Goal: Task Accomplishment & Management: Use online tool/utility

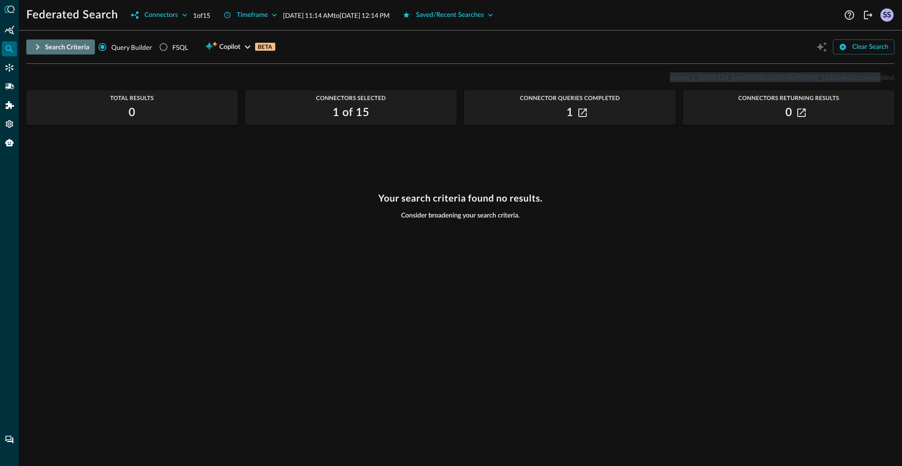
click at [66, 54] on button "Search Criteria" at bounding box center [60, 46] width 69 height 15
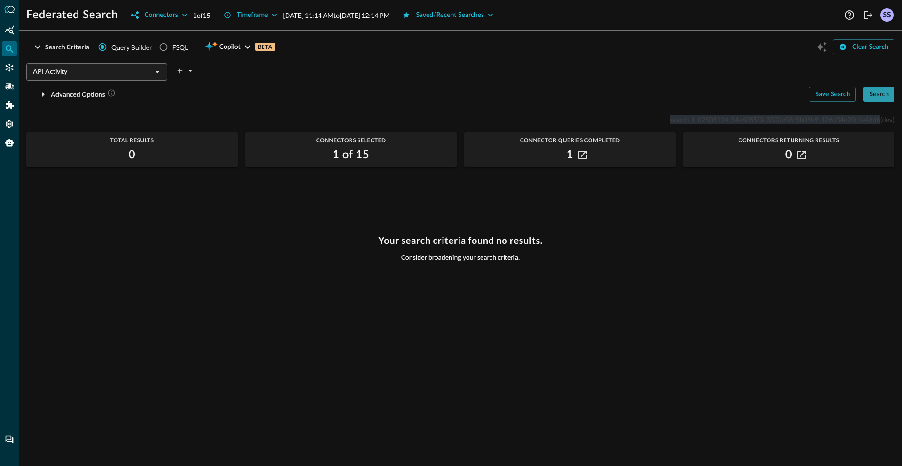
click at [874, 93] on div "Search" at bounding box center [879, 95] width 20 height 12
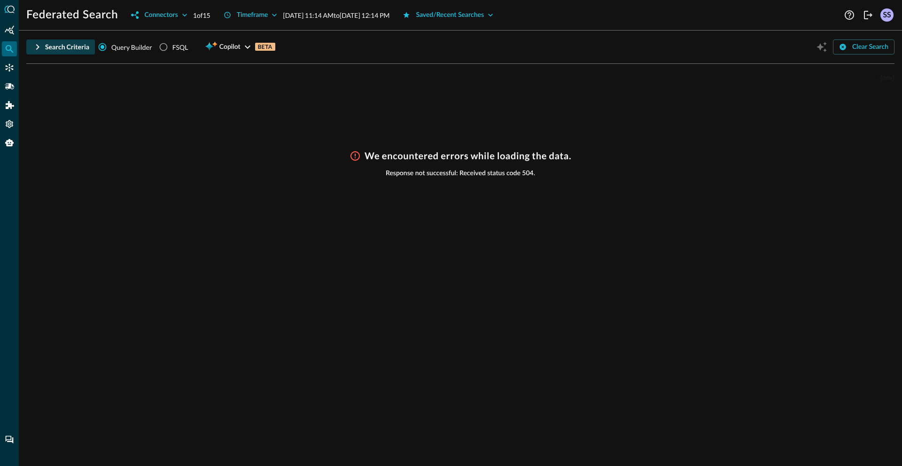
click at [57, 49] on div "Search Criteria" at bounding box center [67, 47] width 44 height 12
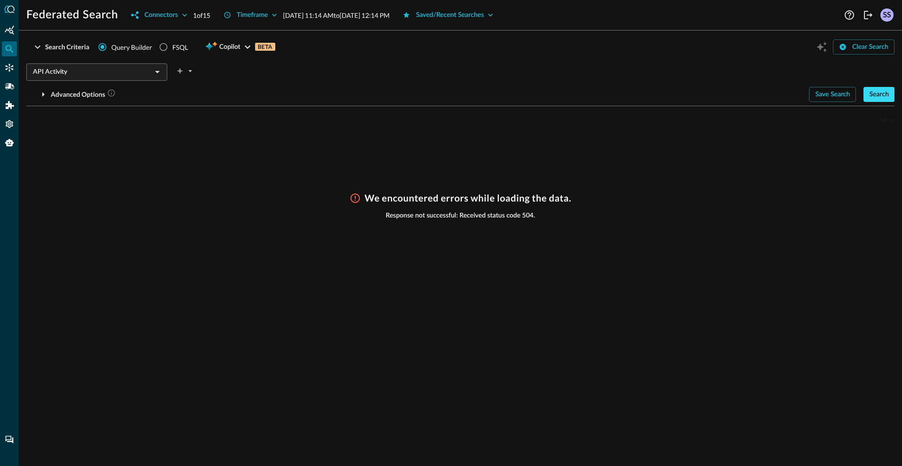
click at [880, 93] on div "Search" at bounding box center [879, 95] width 20 height 12
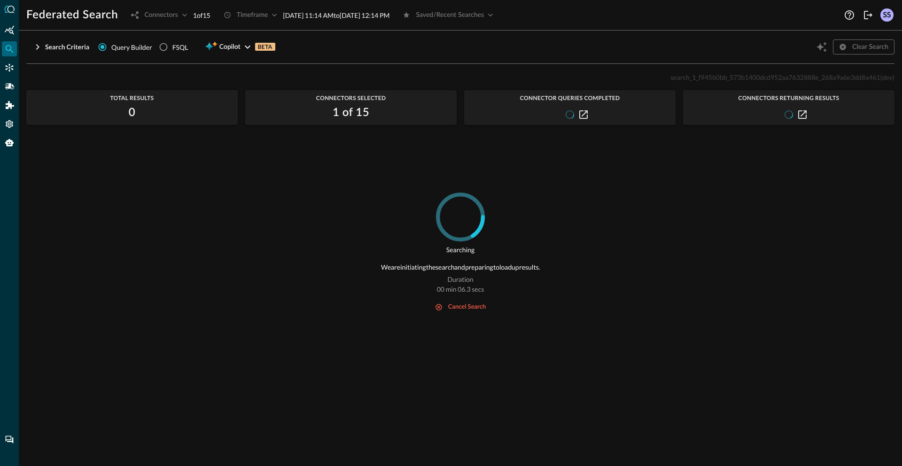
click at [766, 78] on span "search_1_f945b0bb_573b1400dcd952aa7632888e_268a9a6e3dd8a461" at bounding box center [775, 77] width 210 height 8
copy span "search_1_f945b0bb_573b1400dcd952aa7632888e_268a9a6e3dd8a461"
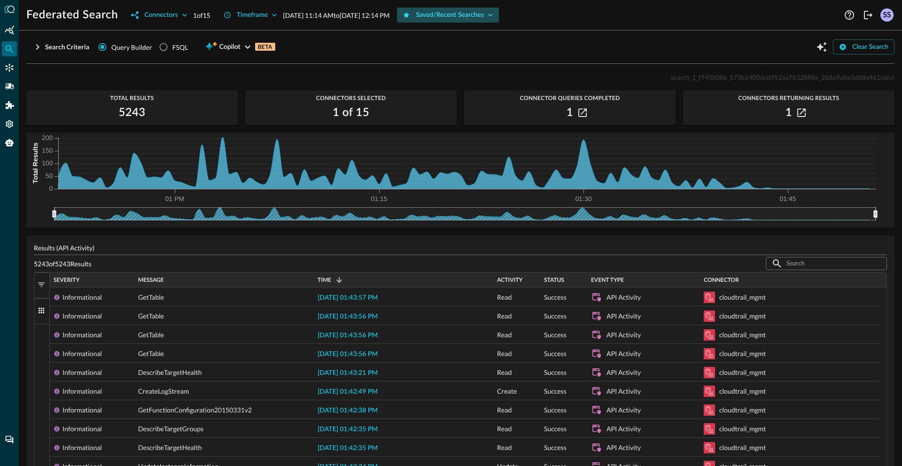
click at [465, 16] on div "Saved/Recent Searches" at bounding box center [450, 15] width 68 height 12
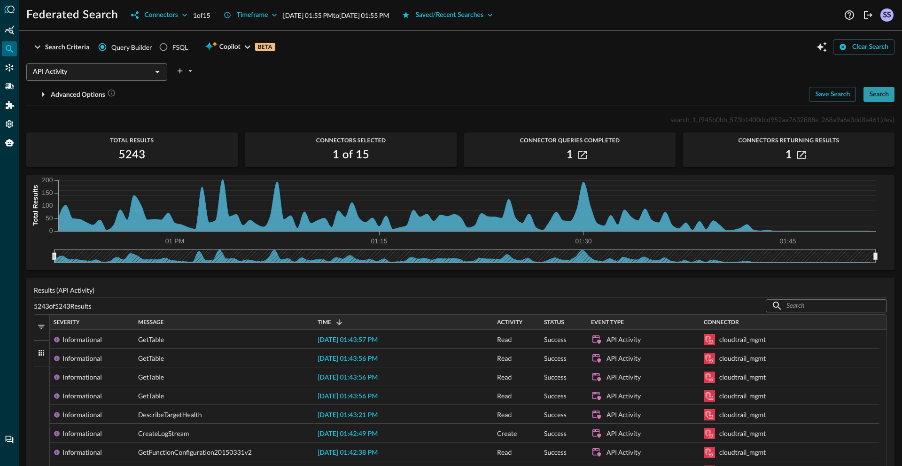
click at [869, 94] on div "Search" at bounding box center [879, 95] width 20 height 12
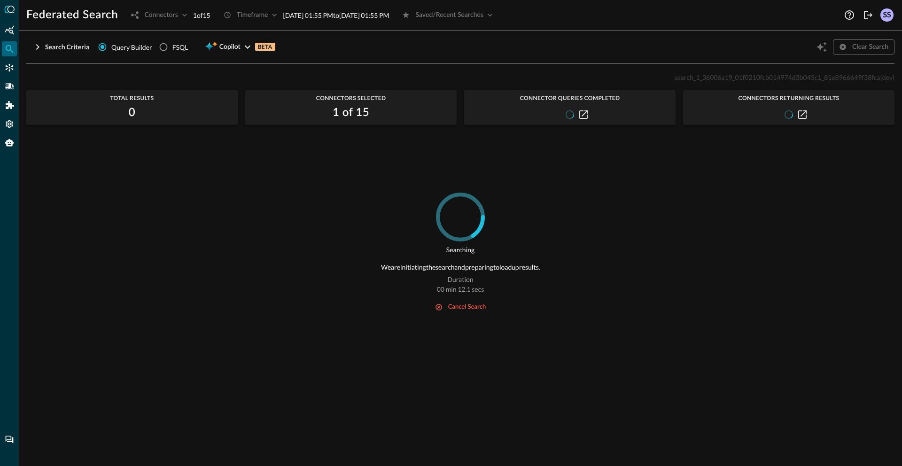
click at [729, 80] on span "search_1_36006a19_01f0210fcb014974d3b045c1_81e8966649f38fca" at bounding box center [777, 77] width 206 height 8
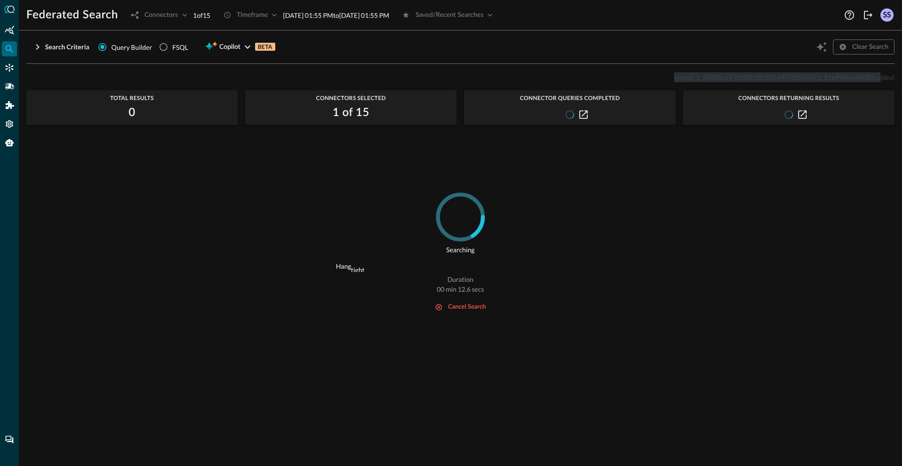
copy span "search_1_36006a19_01f0210fcb014974d3b045c1_81e8966649f38fca"
